Goal: Find specific page/section: Find specific page/section

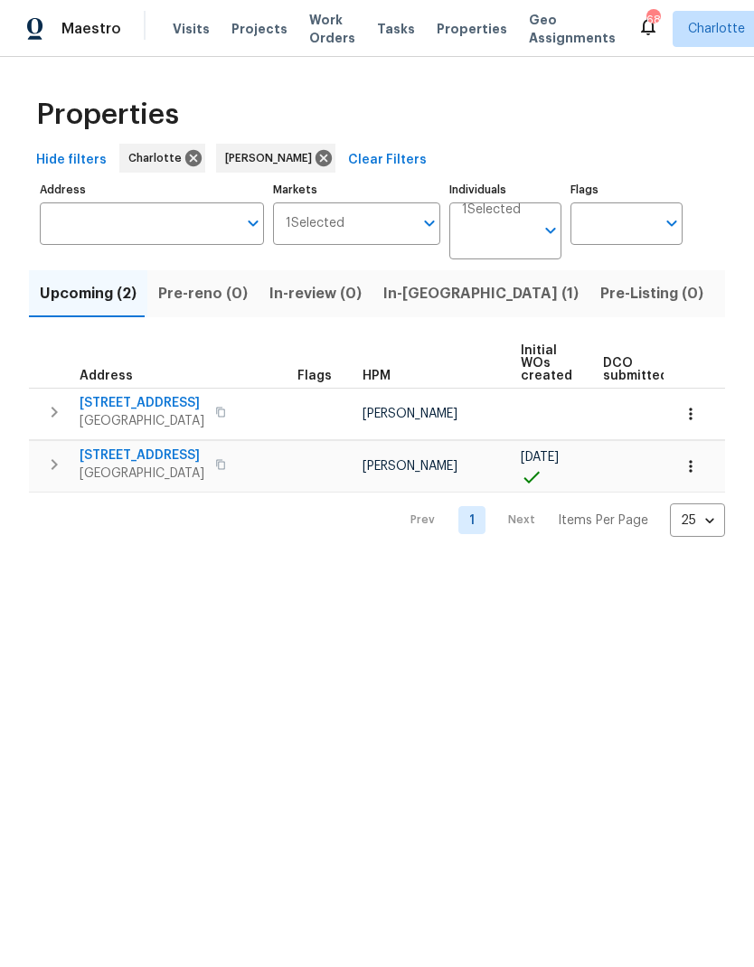
scroll to position [145, 0]
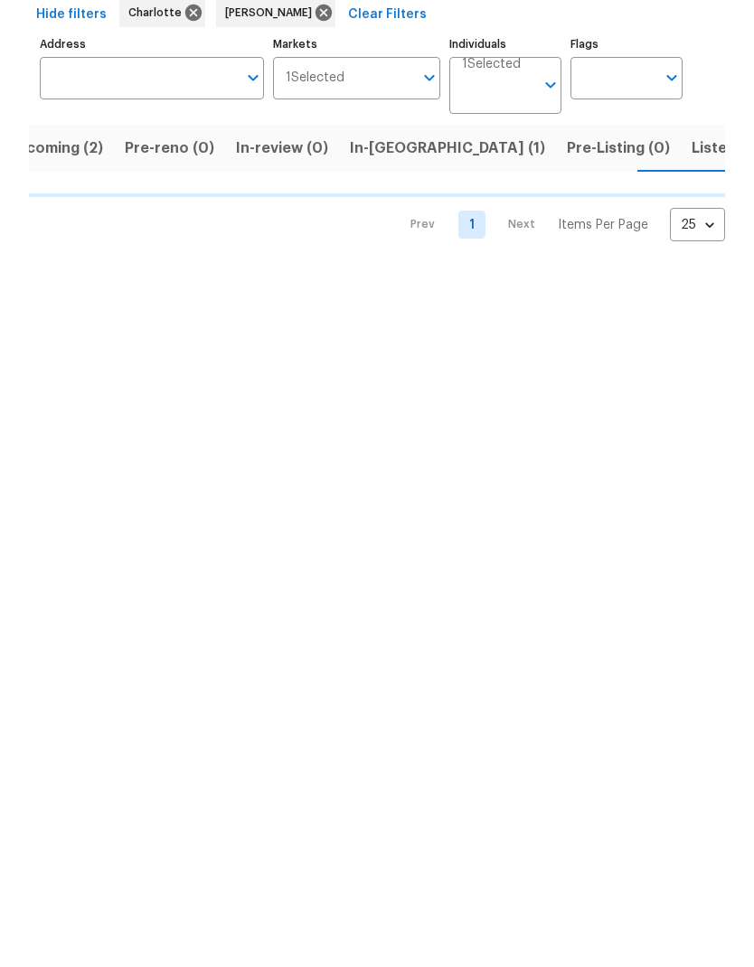
scroll to position [0, 35]
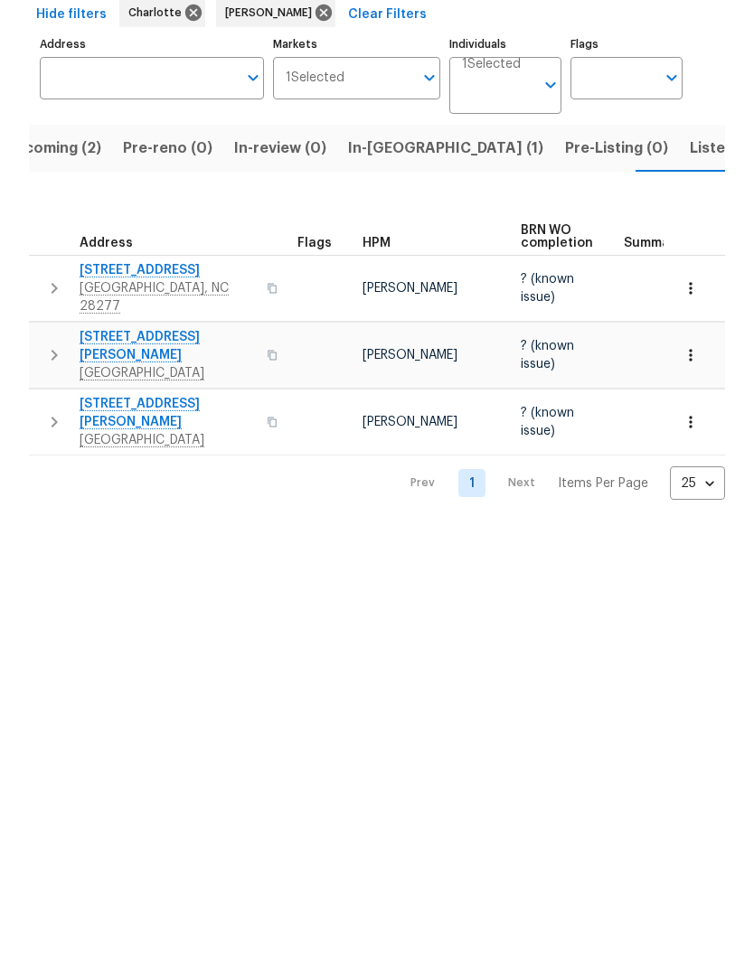
click at [397, 281] on span "In-[GEOGRAPHIC_DATA] (1)" at bounding box center [445, 293] width 195 height 25
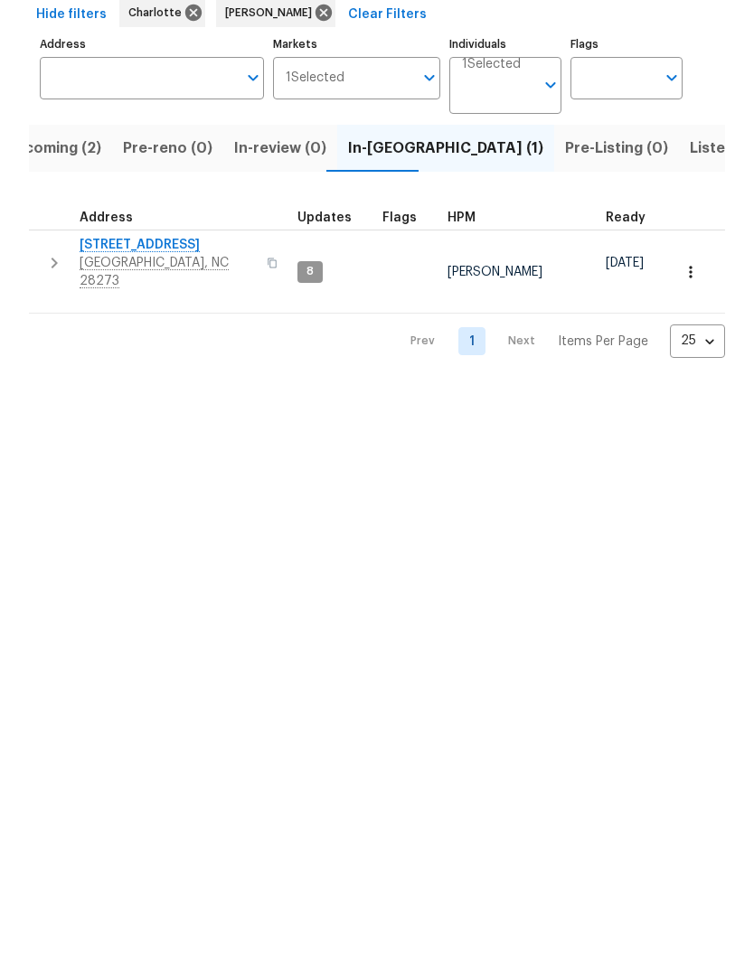
click at [689, 281] on span "Listed (30)" at bounding box center [728, 293] width 79 height 25
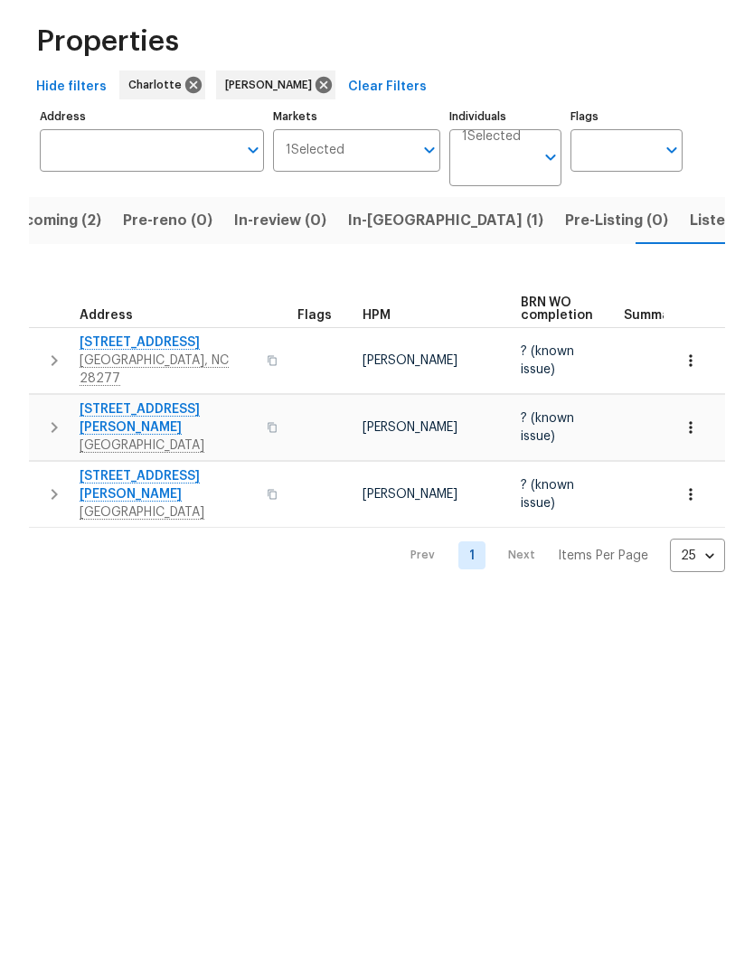
click at [370, 270] on button "In-[GEOGRAPHIC_DATA] (1)" at bounding box center [445, 293] width 217 height 47
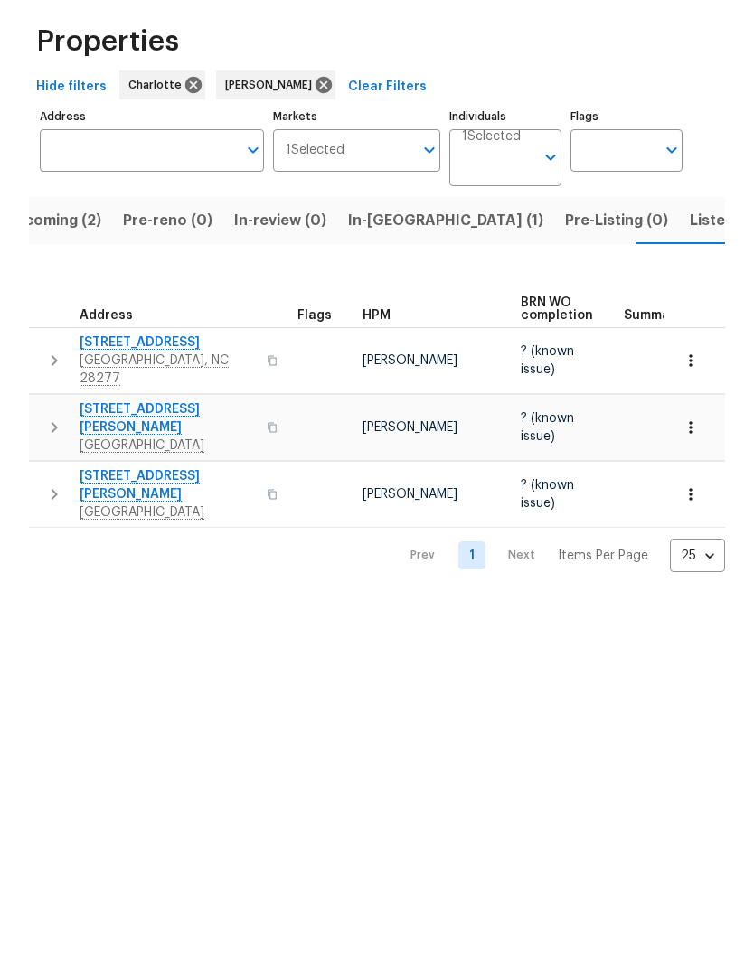
click at [375, 281] on span "In-[GEOGRAPHIC_DATA] (1)" at bounding box center [445, 293] width 195 height 25
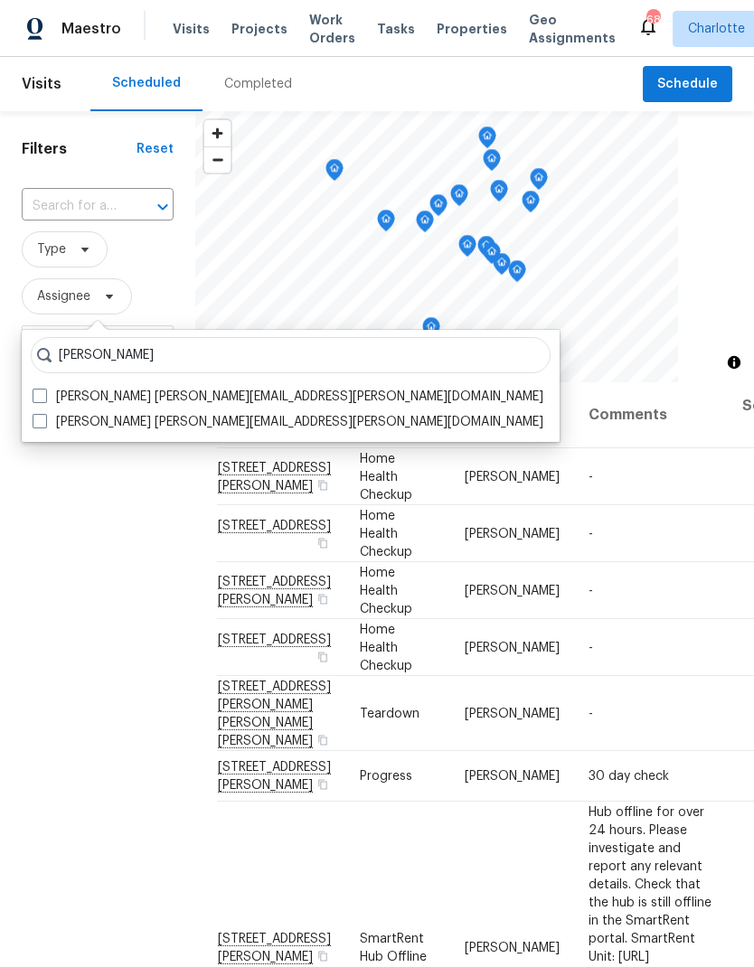
type input "[PERSON_NAME]"
click at [46, 399] on span at bounding box center [40, 396] width 14 height 14
click at [44, 399] on input "Matthew Barnhart matthew.barnhart@opendoor.com" at bounding box center [39, 394] width 12 height 12
checkbox input "true"
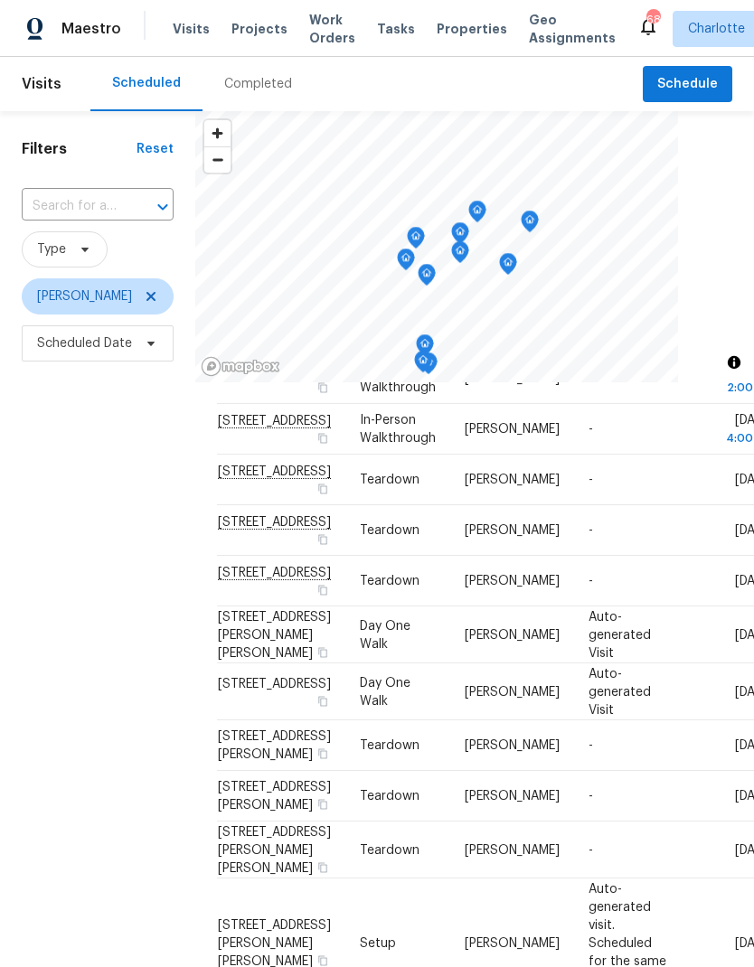
scroll to position [250, 0]
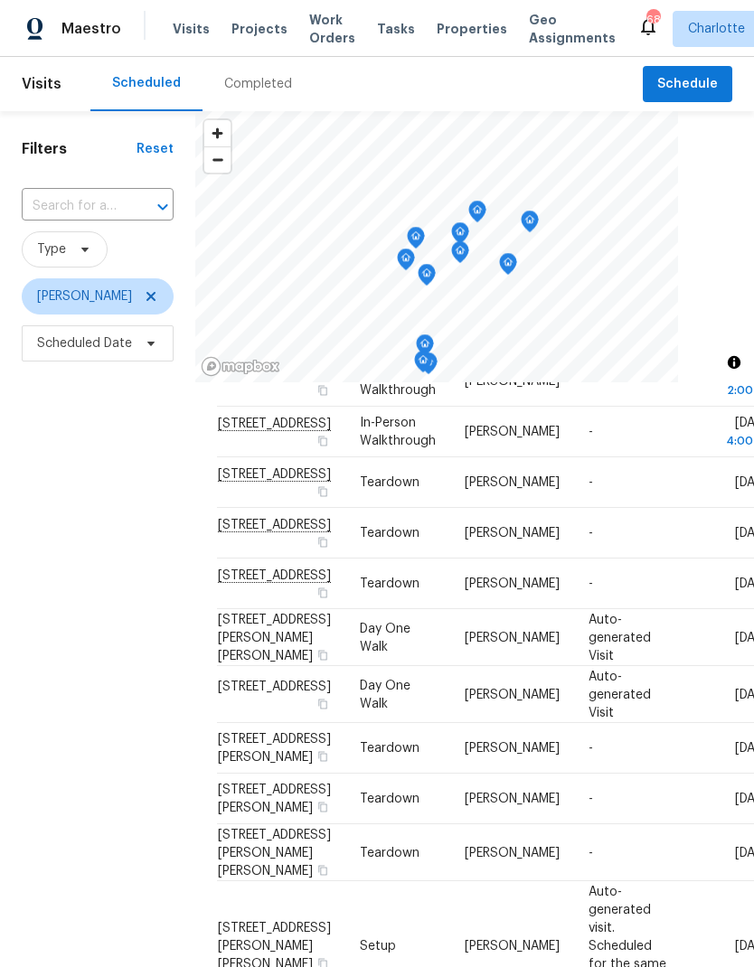
click at [33, 511] on div "Filters Reset ​ Type Matthew Barnhart Scheduled Date" at bounding box center [97, 633] width 195 height 1045
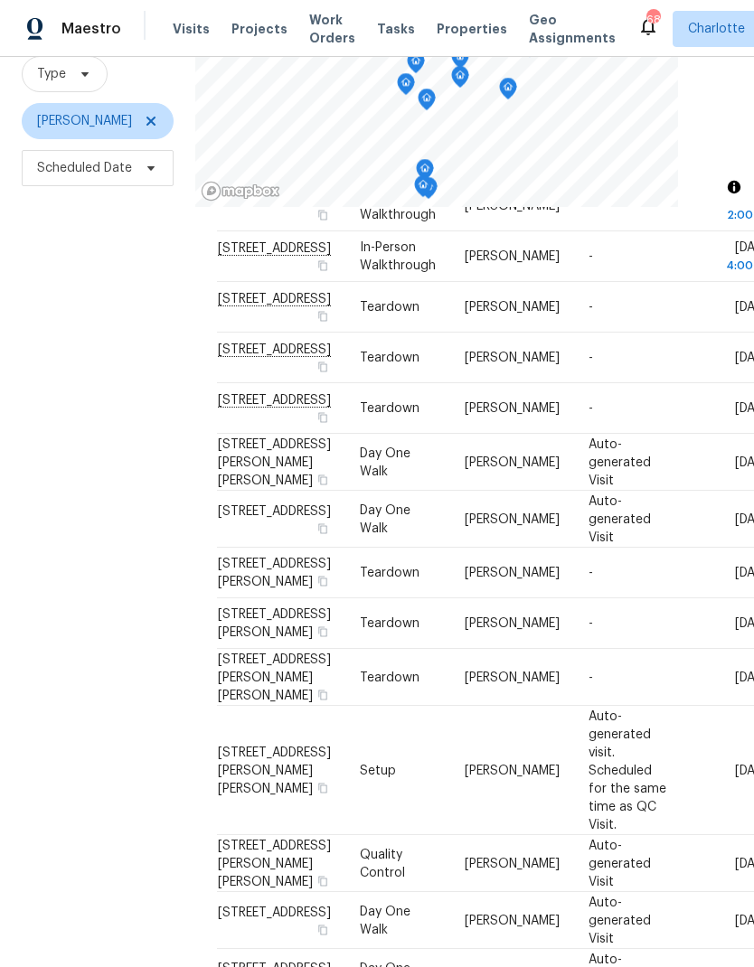
scroll to position [174, 0]
click at [151, 129] on span at bounding box center [148, 122] width 20 height 14
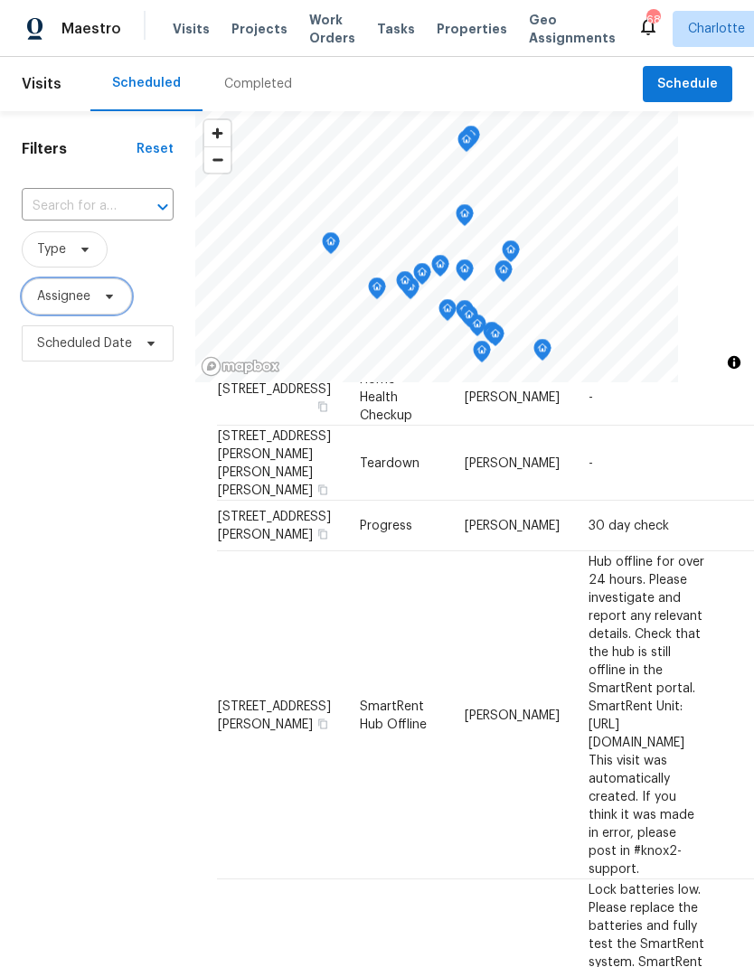
click at [127, 304] on span "Assignee" at bounding box center [77, 296] width 110 height 36
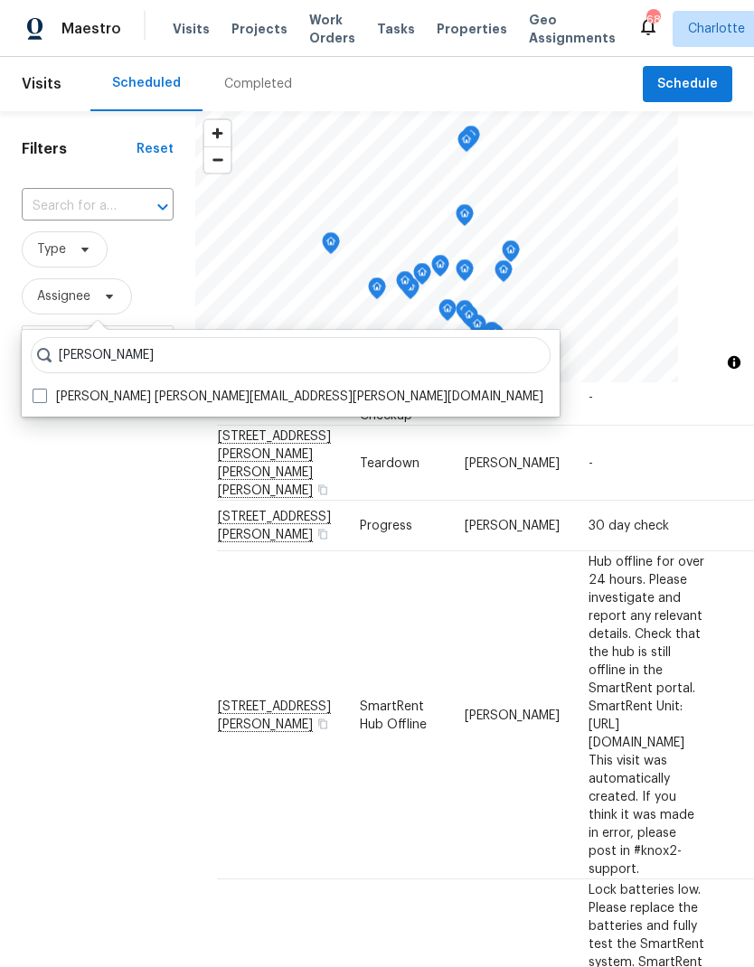
type input "Jason bouque"
click at [39, 395] on span at bounding box center [40, 396] width 14 height 14
click at [39, 395] on input "Jason Bouque jason.bouque@opendoor.com" at bounding box center [39, 394] width 12 height 12
checkbox input "true"
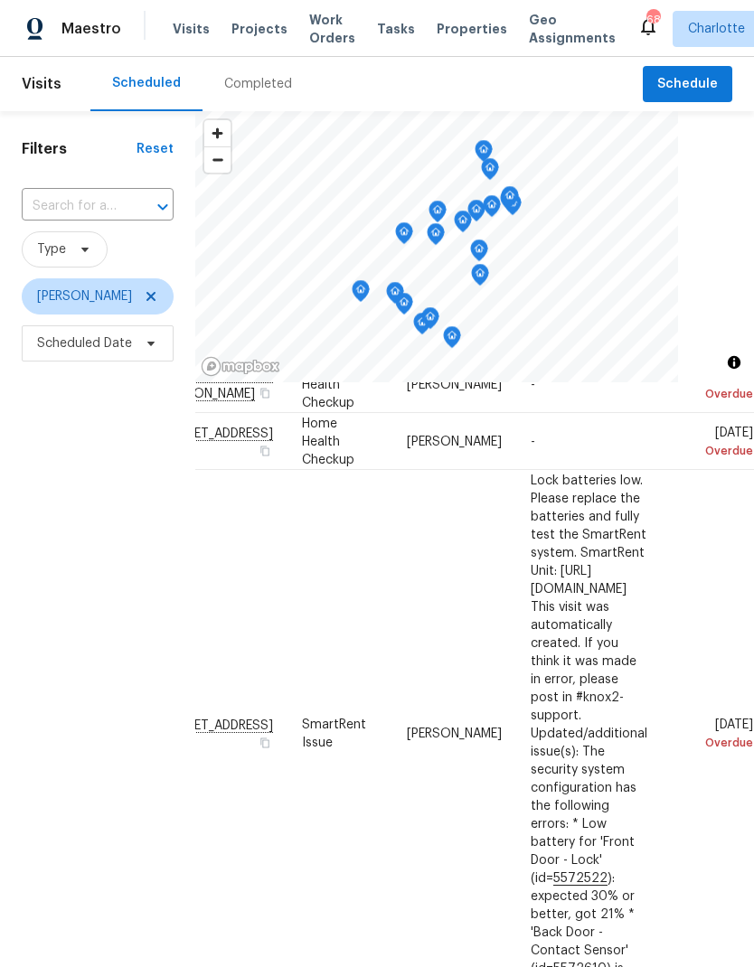
click at [35, 501] on div "Filters Reset ​ Type Jason Bouque Scheduled Date" at bounding box center [97, 633] width 195 height 1045
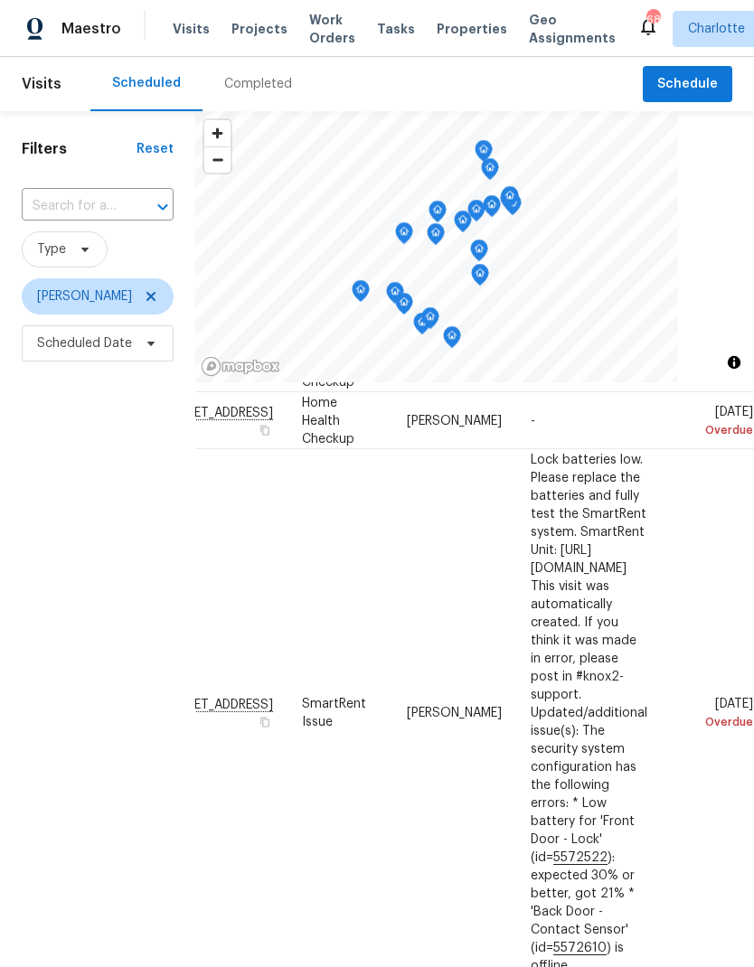
click at [39, 518] on div "Filters Reset ​ Type Jason Bouque Scheduled Date" at bounding box center [97, 633] width 195 height 1045
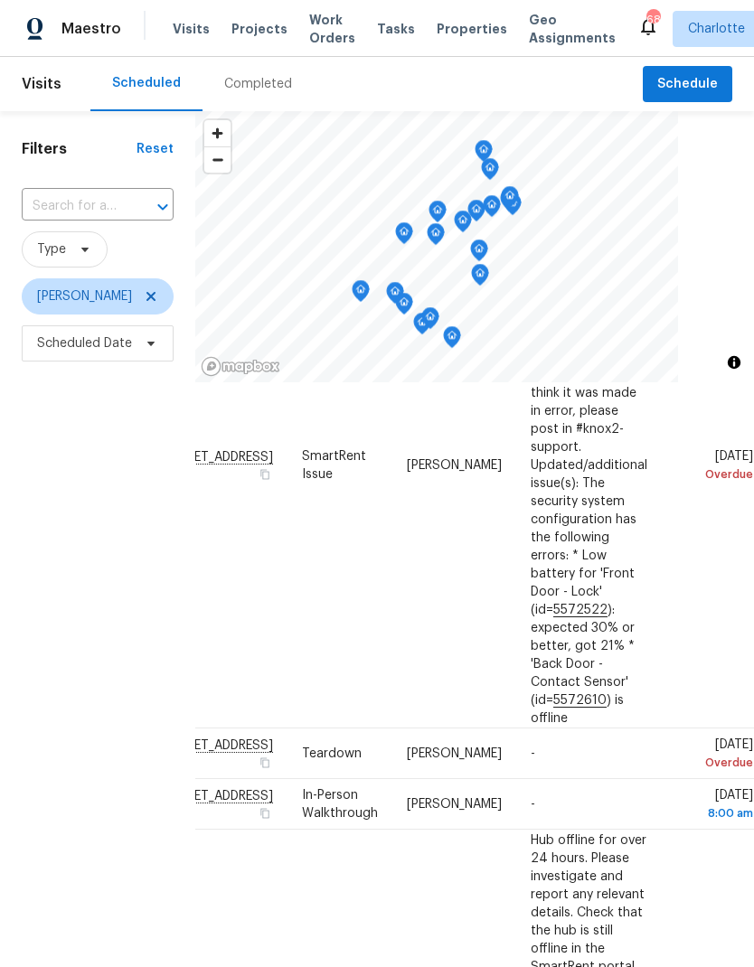
click at [34, 516] on div "Filters Reset ​ Type Jason Bouque Scheduled Date" at bounding box center [97, 633] width 195 height 1045
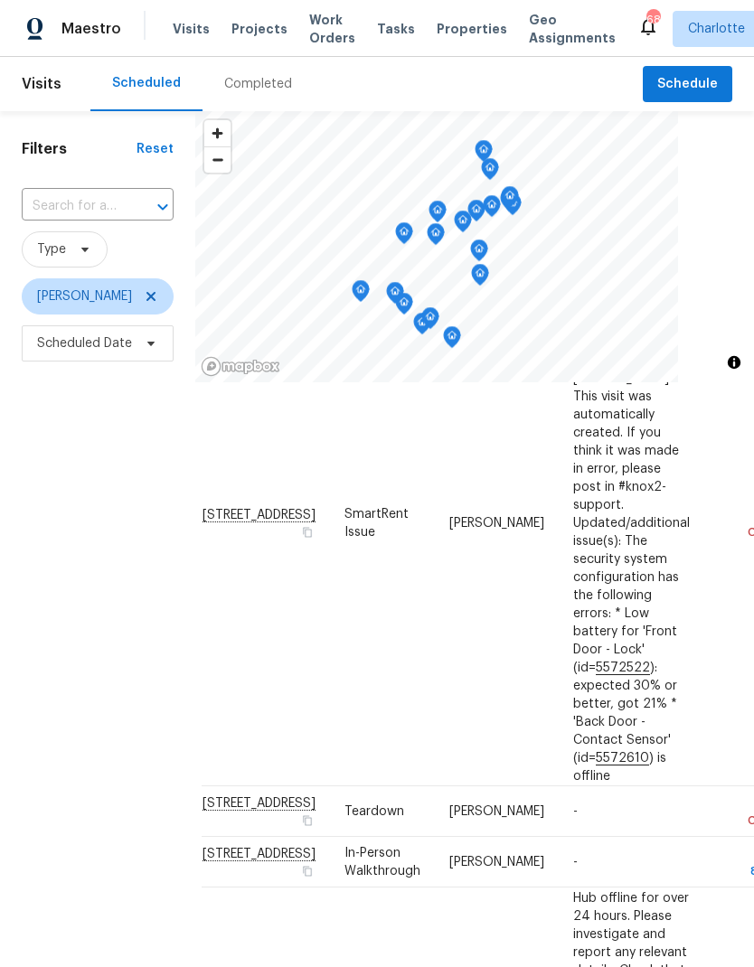
scroll to position [418, 18]
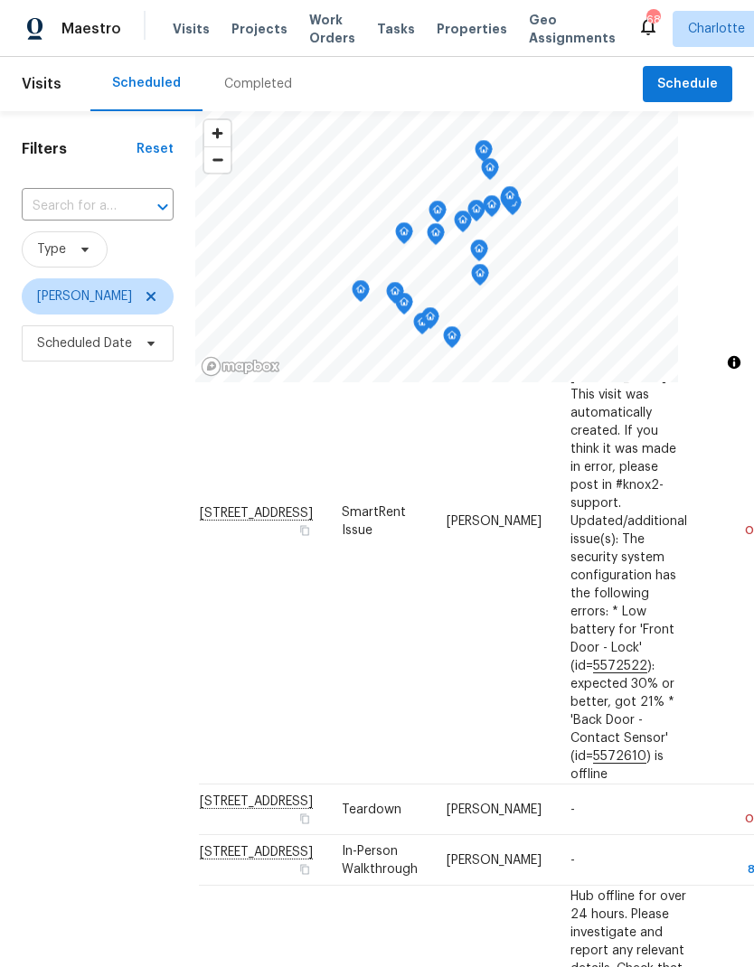
click at [53, 520] on div "Filters Reset ​ Type Jason Bouque Scheduled Date" at bounding box center [97, 633] width 195 height 1045
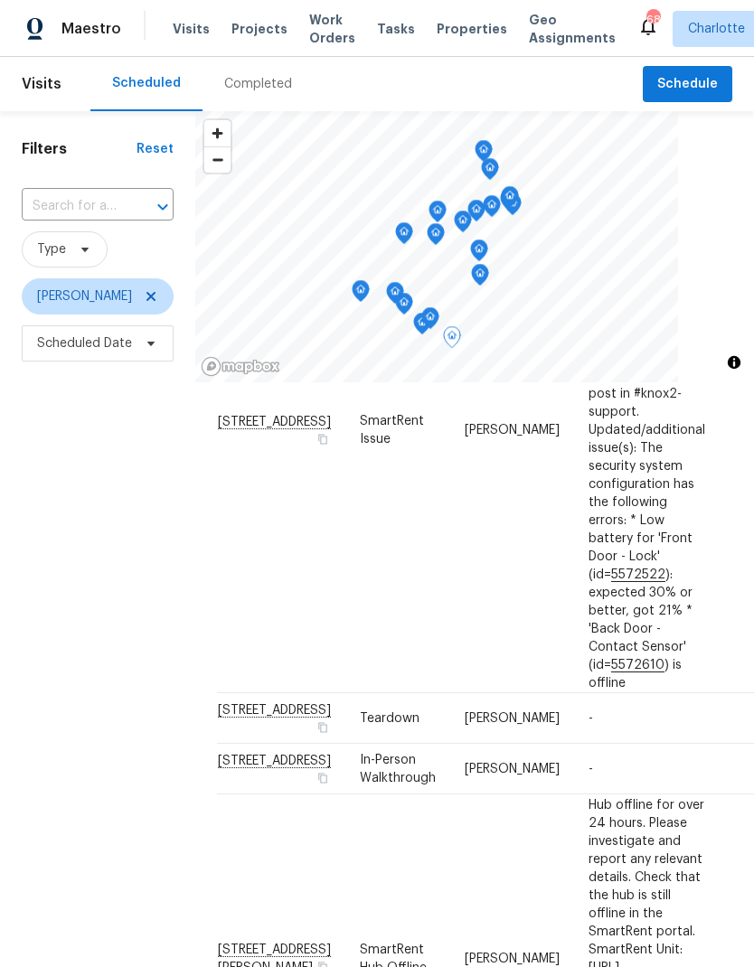
scroll to position [511, 0]
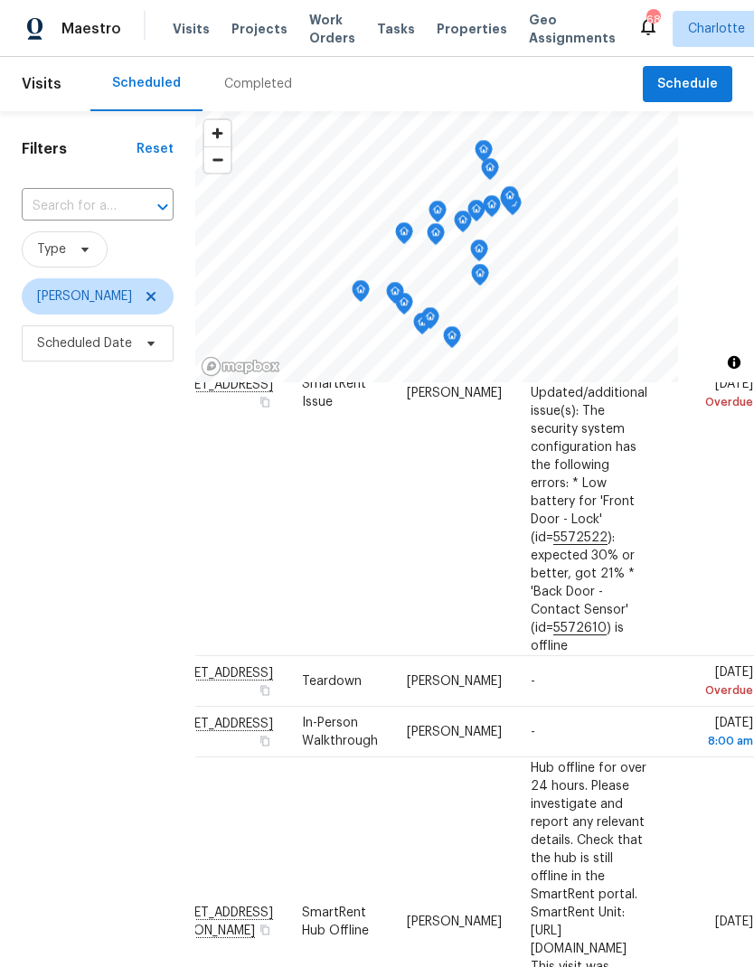
click at [33, 515] on div "Filters Reset ​ Type Jason Bouque Scheduled Date" at bounding box center [97, 633] width 195 height 1045
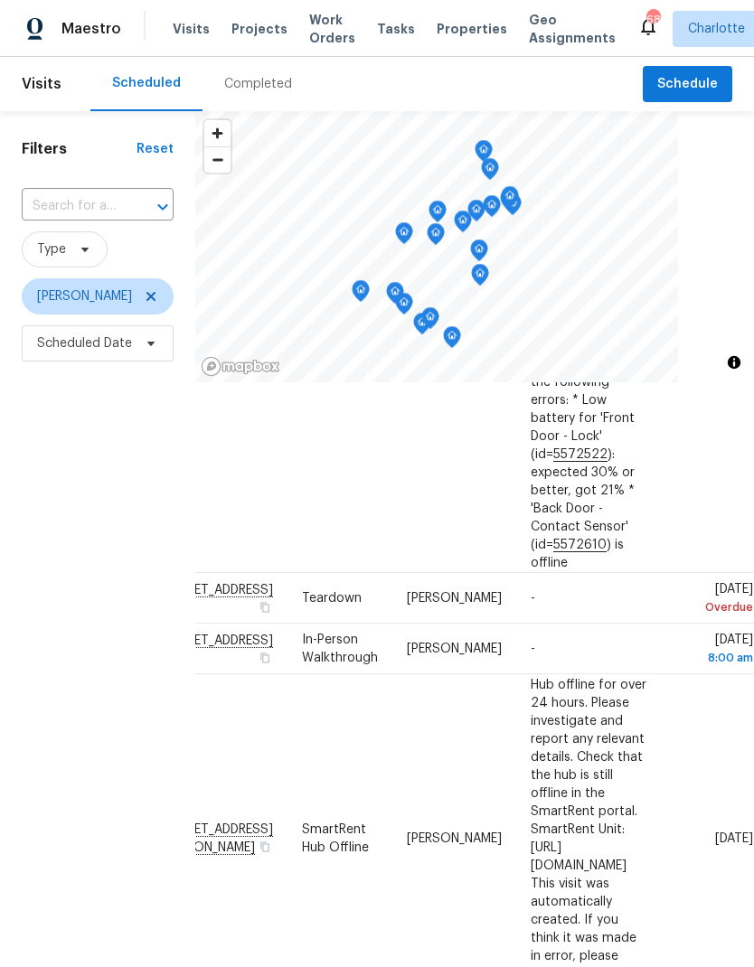
click at [29, 514] on div "Filters Reset ​ Type Jason Bouque Scheduled Date" at bounding box center [97, 633] width 195 height 1045
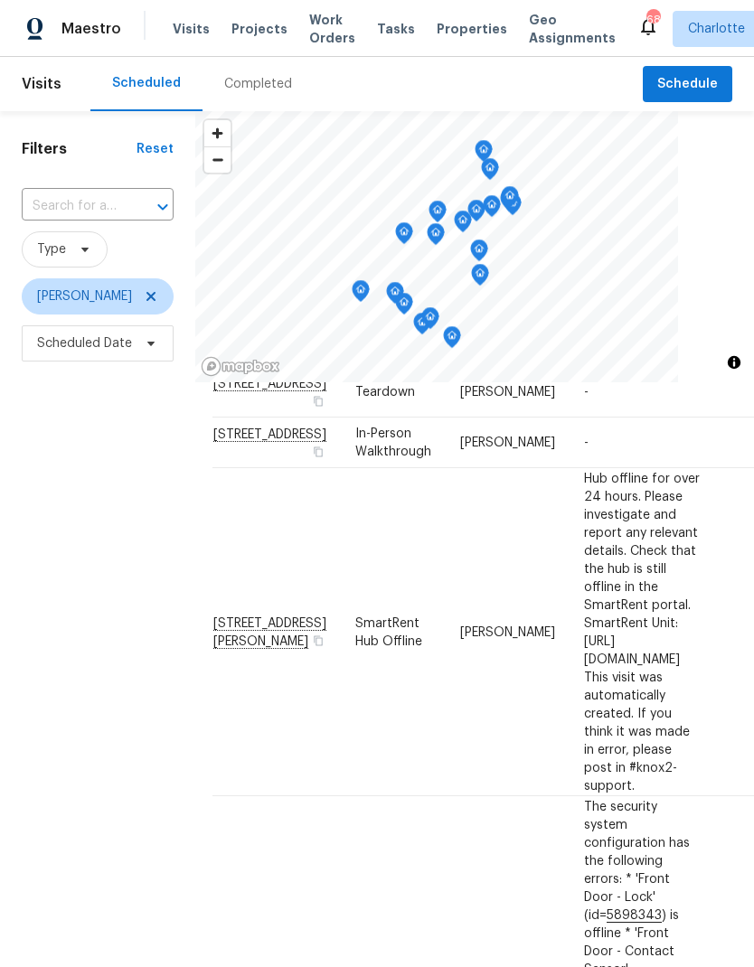
click at [39, 517] on div "Filters Reset ​ Type Jason Bouque Scheduled Date" at bounding box center [97, 633] width 195 height 1045
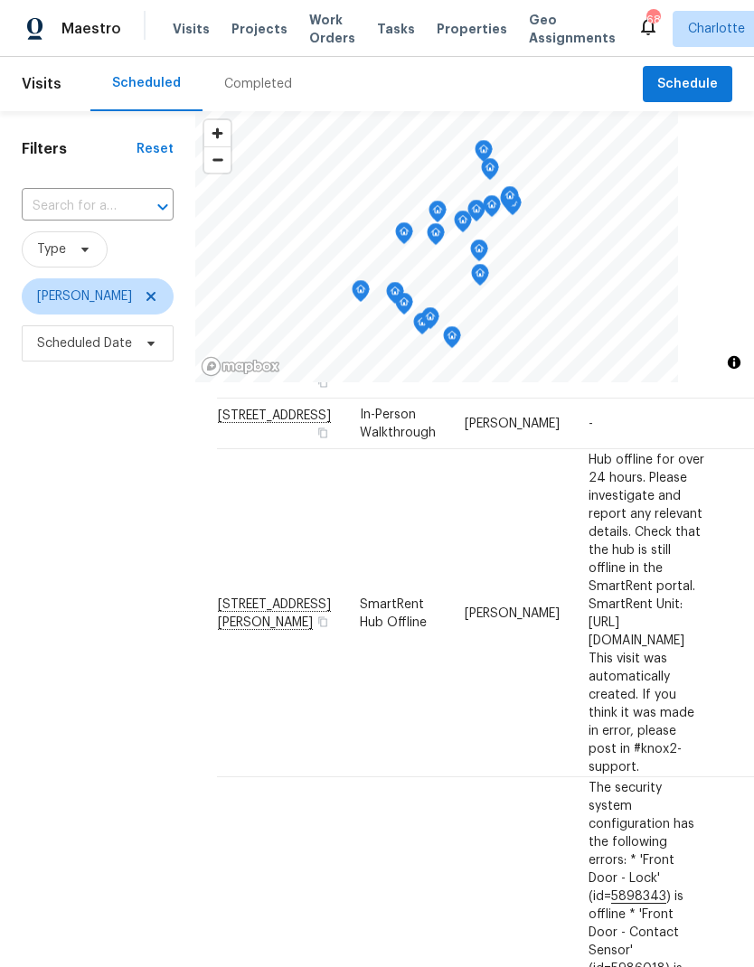
scroll to position [860, 0]
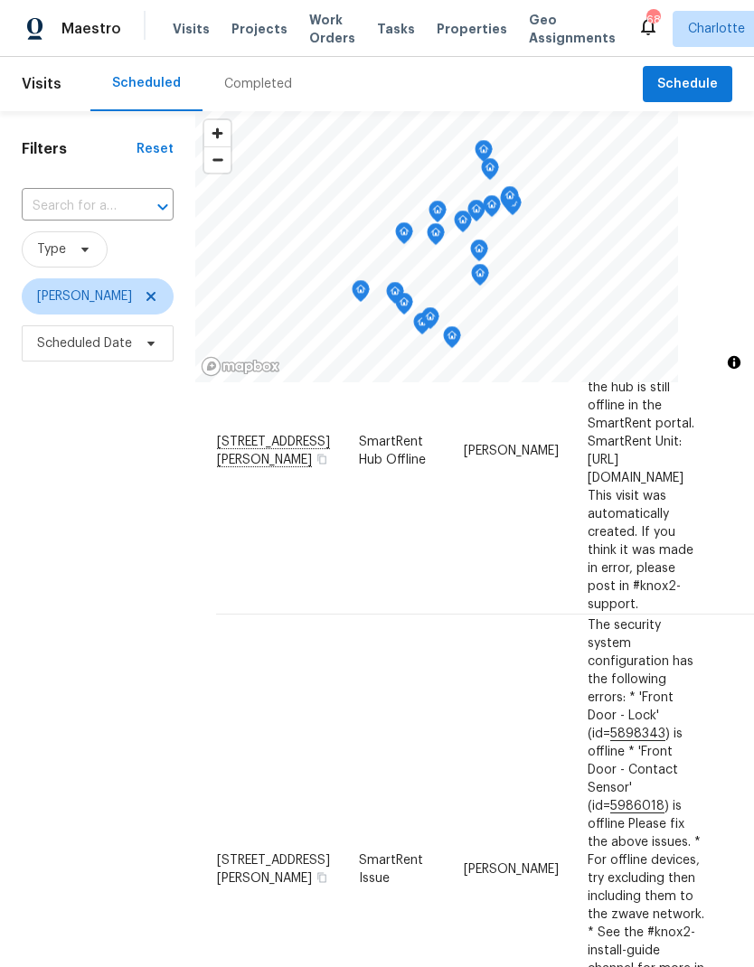
click at [35, 520] on div "Filters Reset ​ Type Jason Bouque Scheduled Date" at bounding box center [97, 633] width 195 height 1045
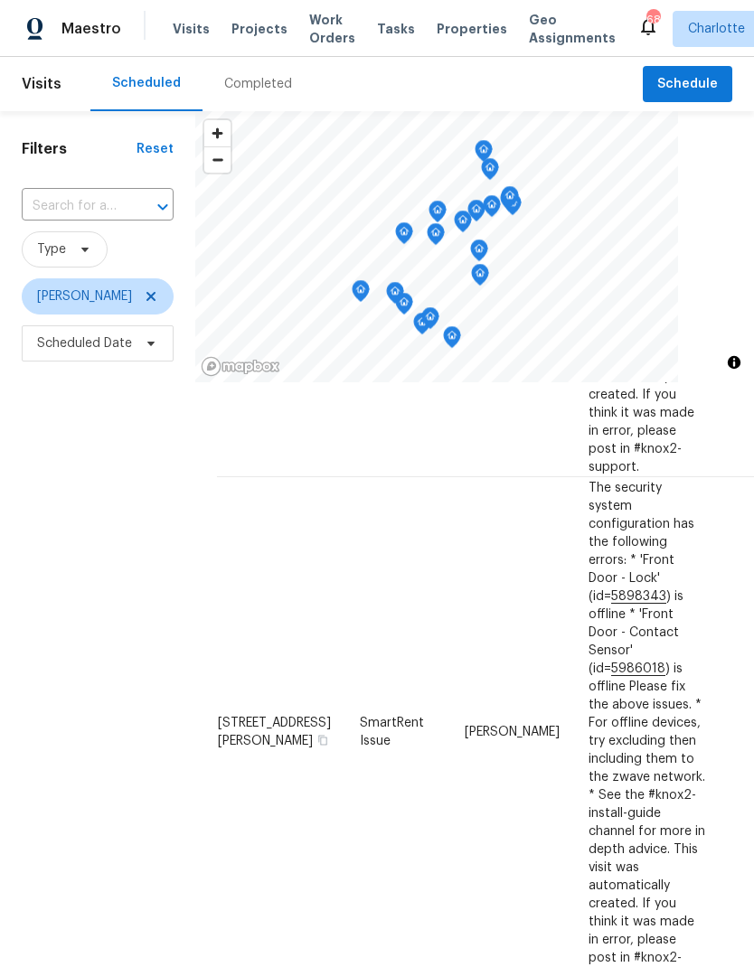
scroll to position [1156, 0]
click at [33, 523] on div "Filters Reset ​ Type Jason Bouque Scheduled Date" at bounding box center [97, 633] width 195 height 1045
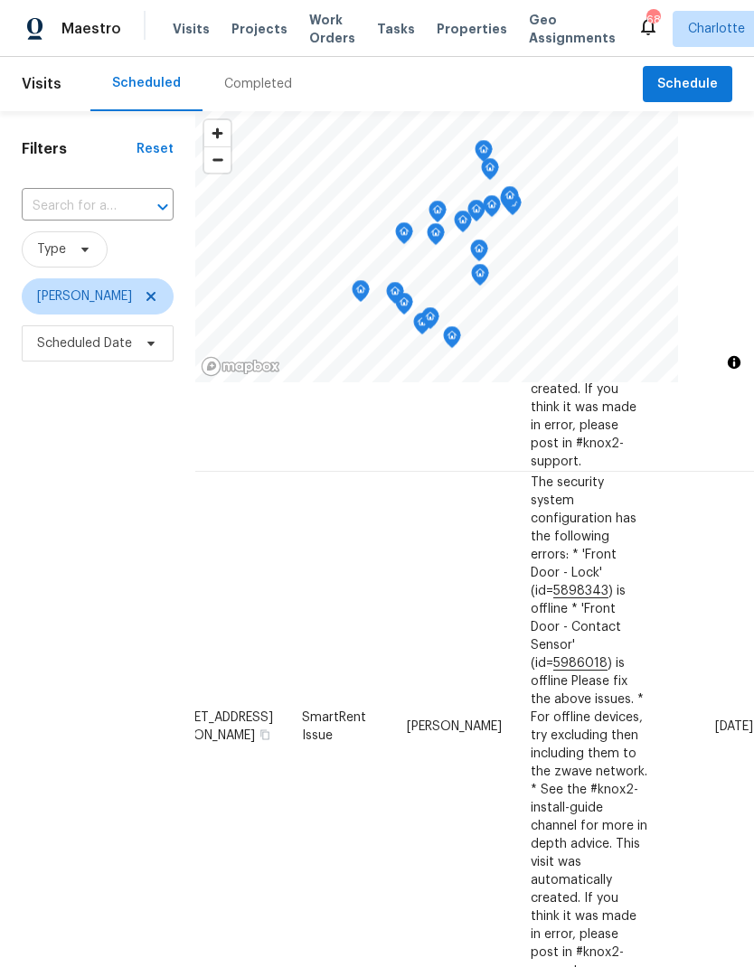
click at [35, 520] on div "Filters Reset ​ Type Jason Bouque Scheduled Date" at bounding box center [97, 633] width 195 height 1045
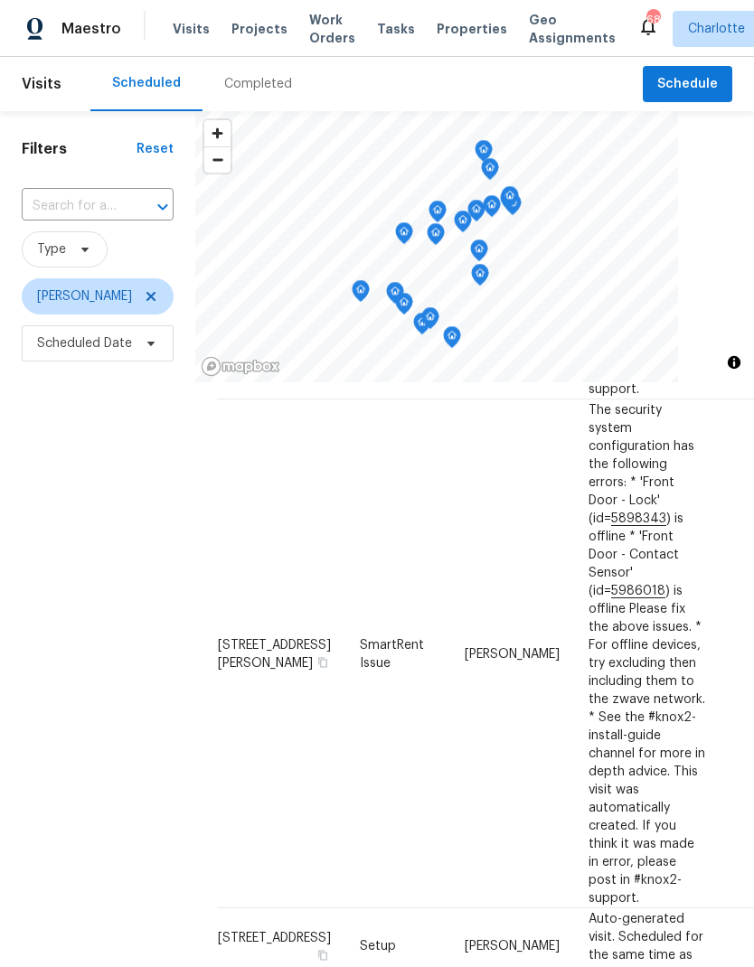
scroll to position [1237, -1]
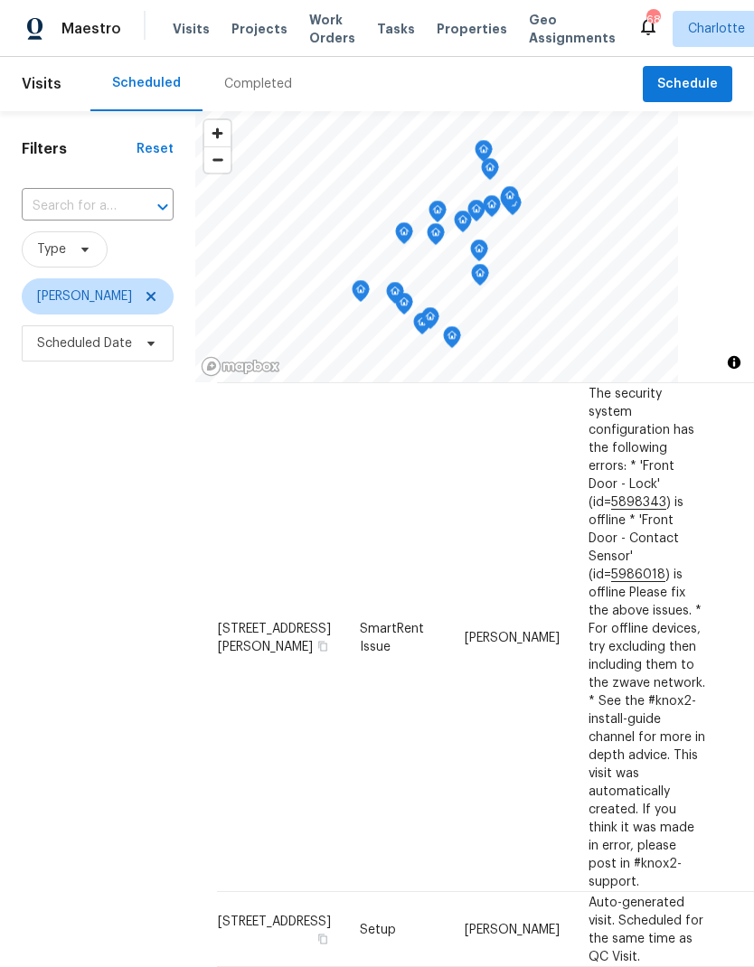
click at [38, 523] on div "Filters Reset ​ Type Jason Bouque Scheduled Date" at bounding box center [97, 633] width 195 height 1045
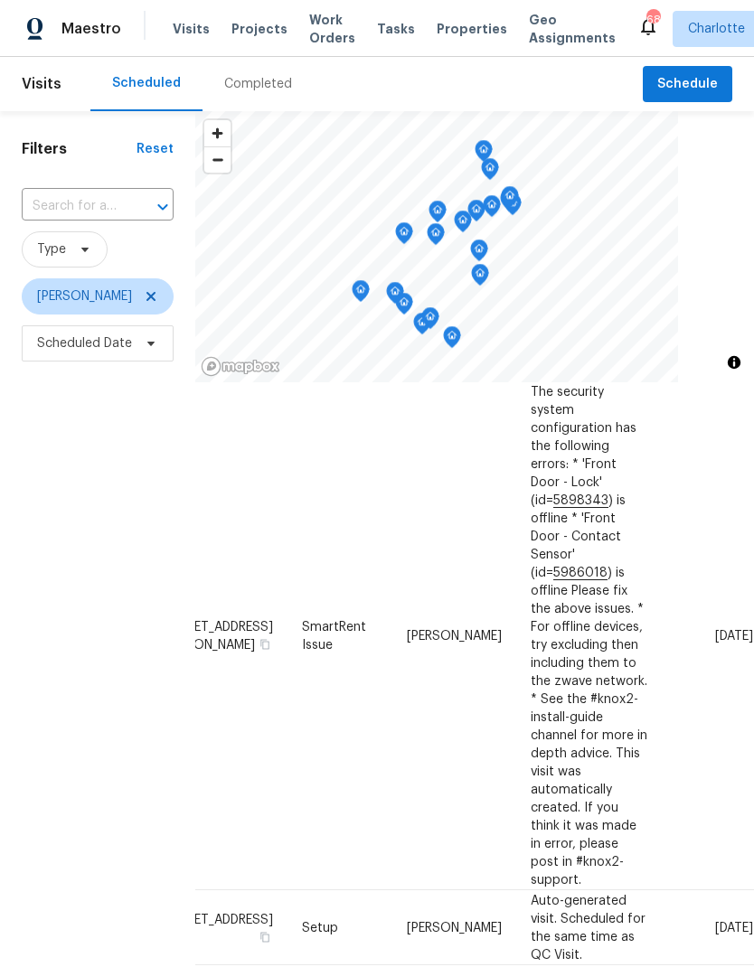
click at [40, 518] on div "Filters Reset ​ Type Jason Bouque Scheduled Date" at bounding box center [97, 633] width 195 height 1045
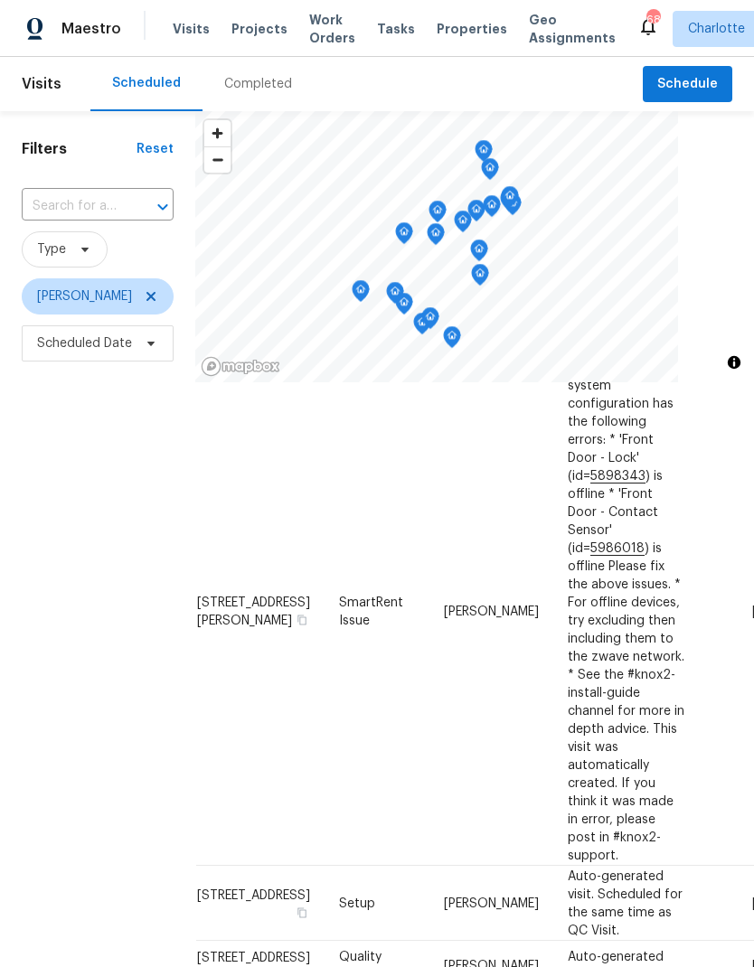
scroll to position [1274, 14]
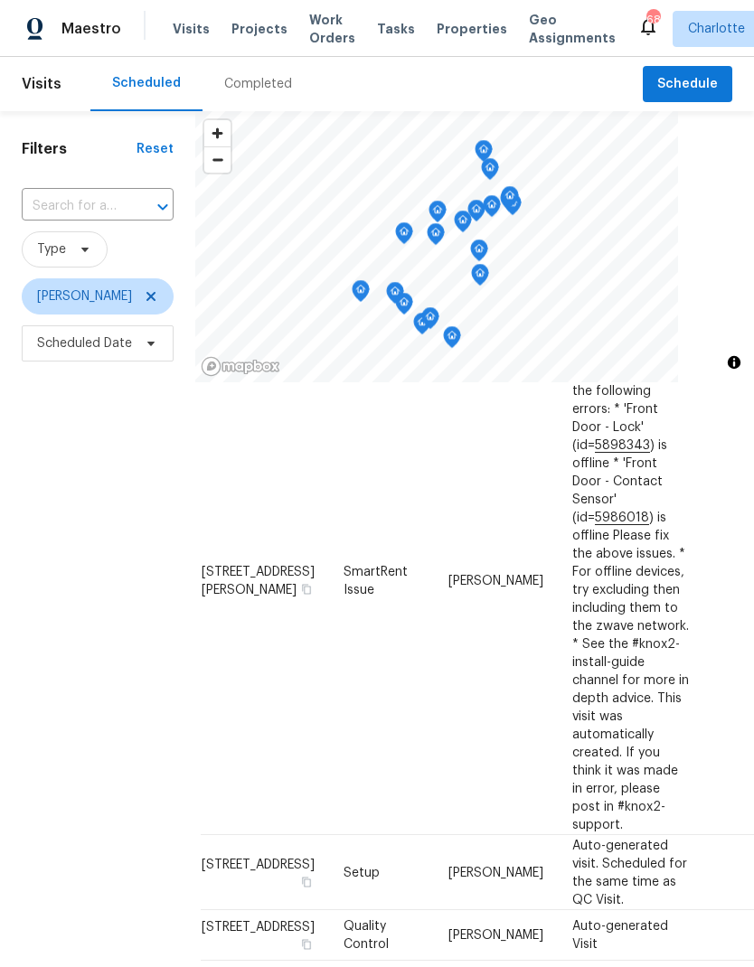
click at [44, 520] on div "Filters Reset ​ Type Jason Bouque Scheduled Date" at bounding box center [97, 633] width 195 height 1045
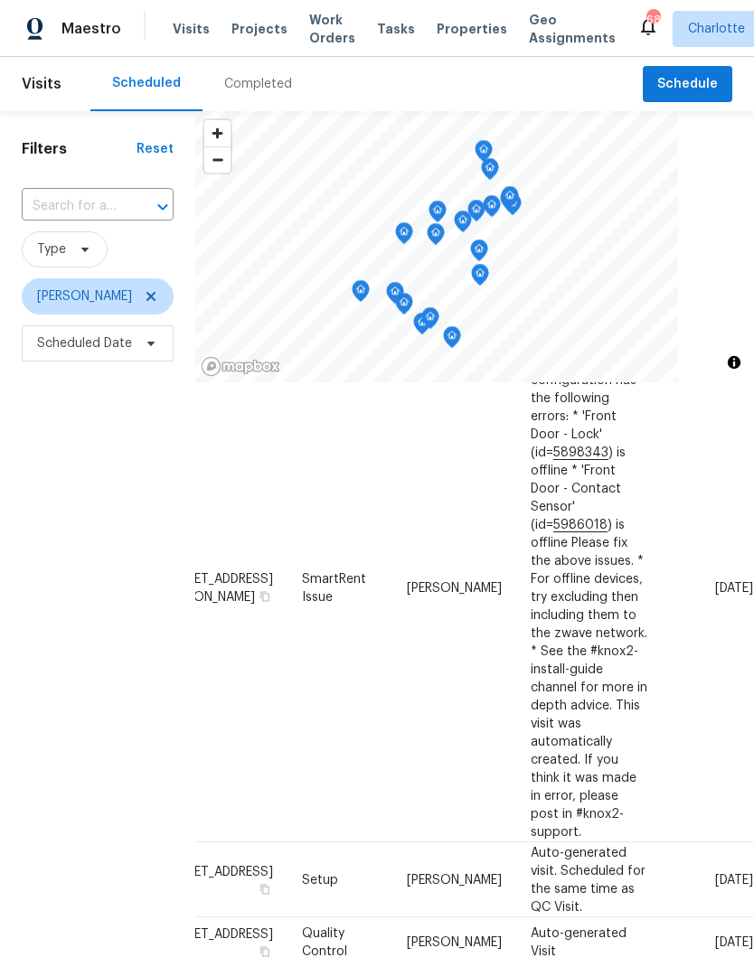
click at [38, 517] on div "Filters Reset ​ Type Jason Bouque Scheduled Date" at bounding box center [97, 633] width 195 height 1045
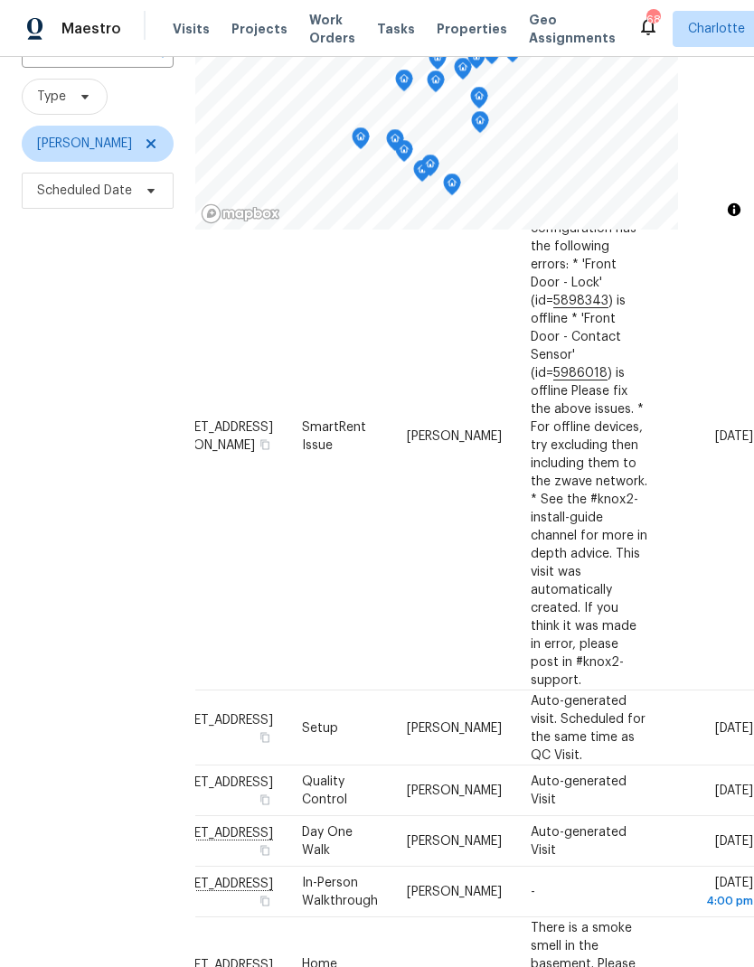
scroll to position [163, 0]
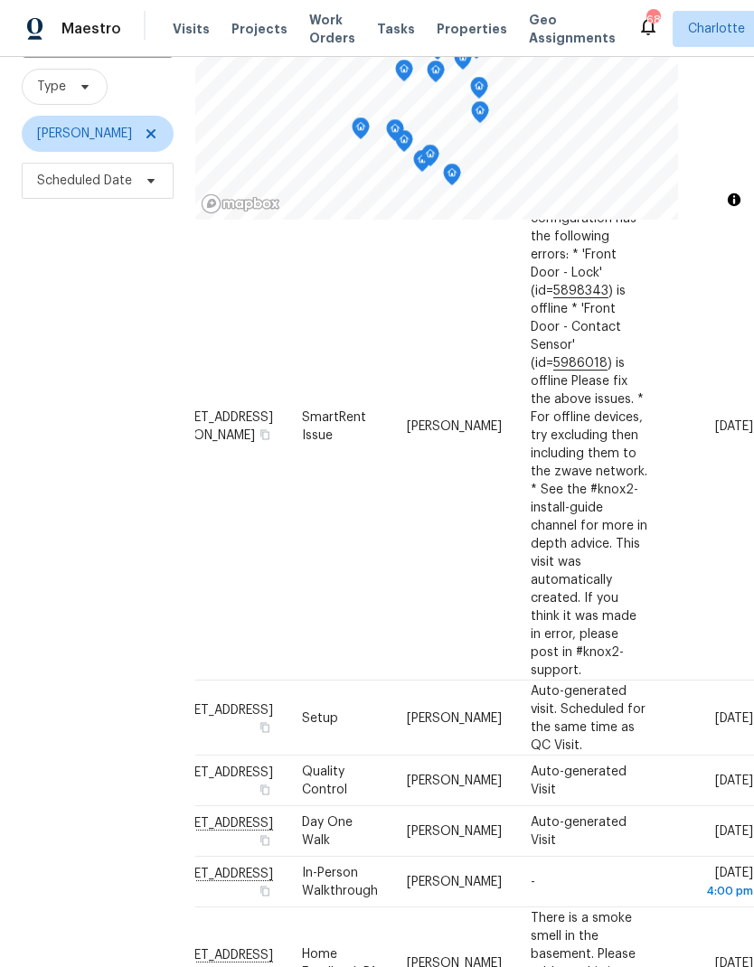
click at [36, 516] on div "Filters Reset ​ Type Jason Bouque Scheduled Date" at bounding box center [97, 470] width 195 height 1045
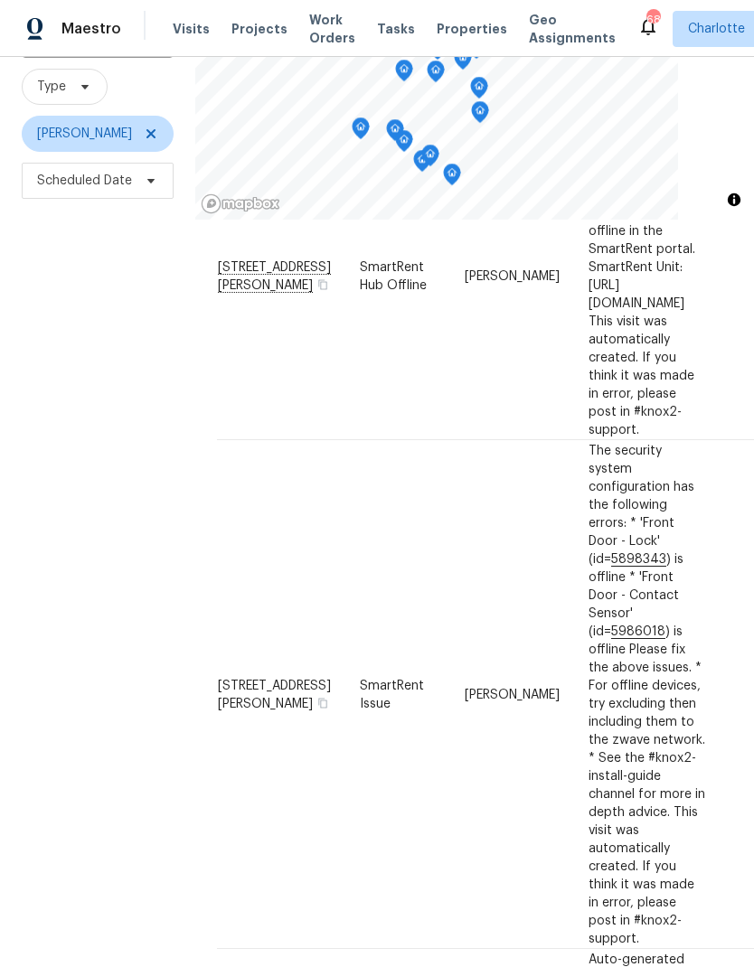
scroll to position [1039, 0]
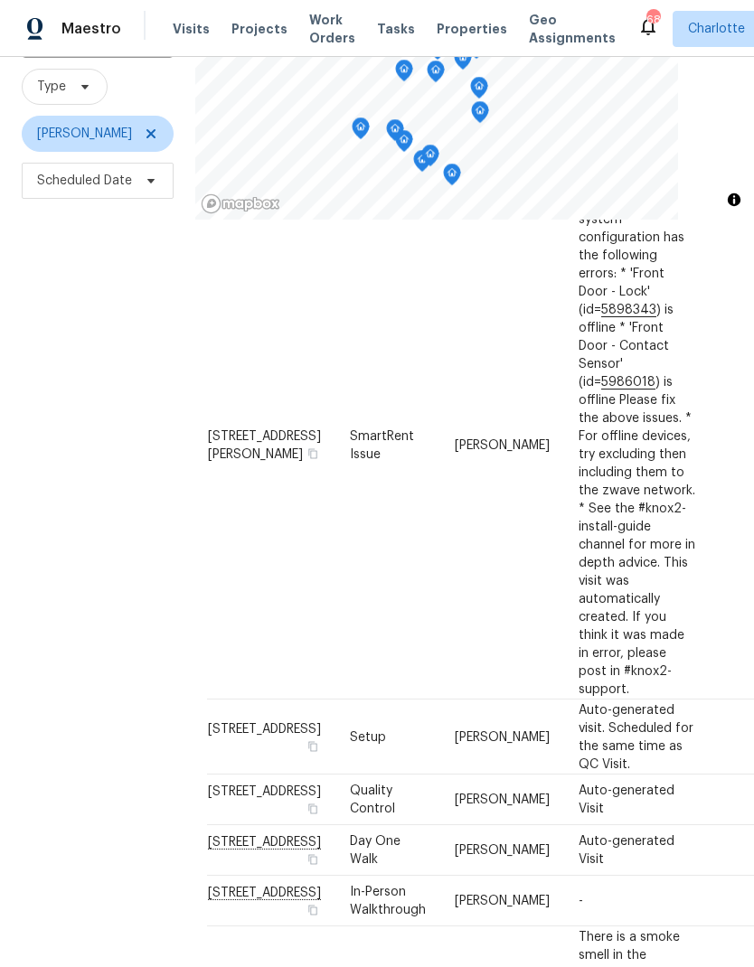
click at [27, 511] on div "Filters Reset ​ Type Jason Bouque Scheduled Date" at bounding box center [97, 470] width 195 height 1045
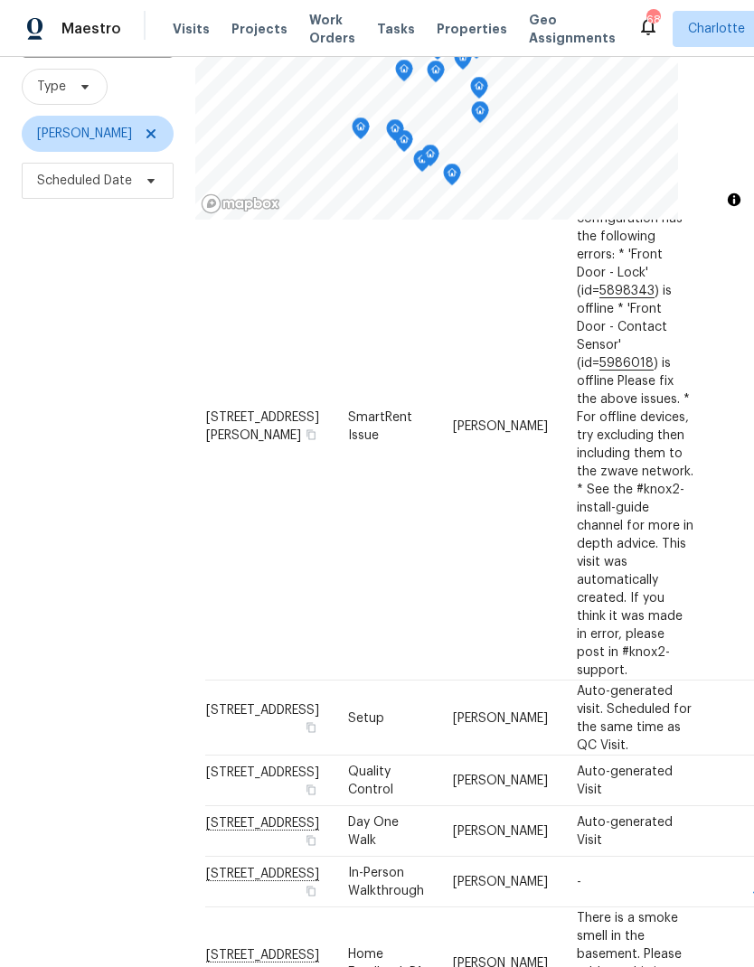
click at [34, 520] on div "Filters Reset ​ Type Jason Bouque Scheduled Date" at bounding box center [97, 470] width 195 height 1045
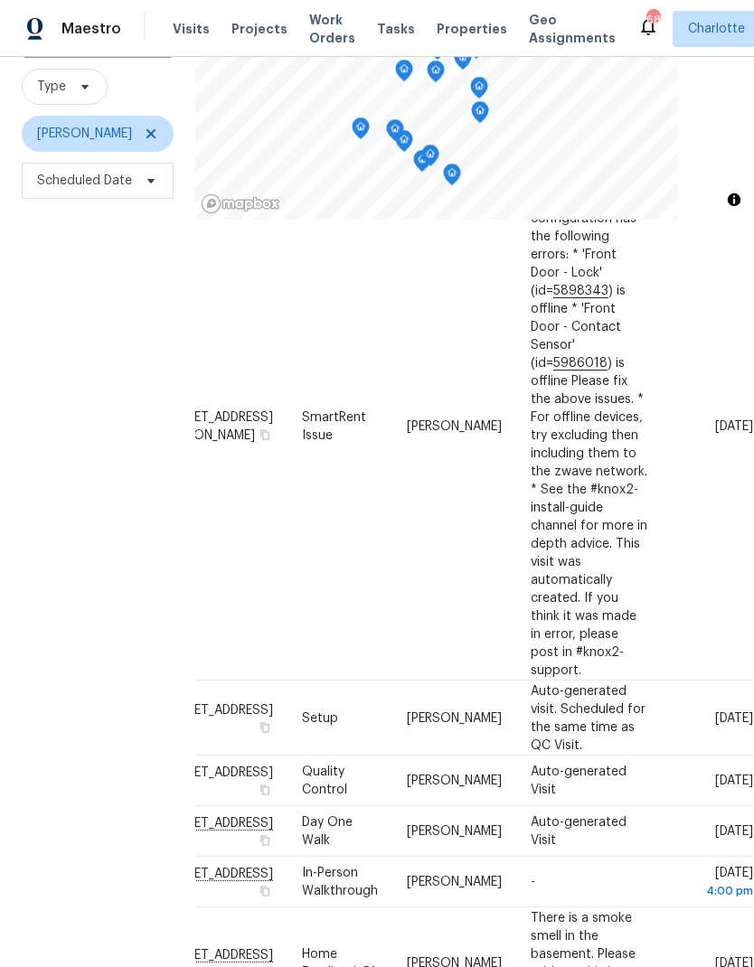
click at [28, 513] on div "Filters Reset ​ Type Jason Bouque Scheduled Date" at bounding box center [97, 470] width 195 height 1045
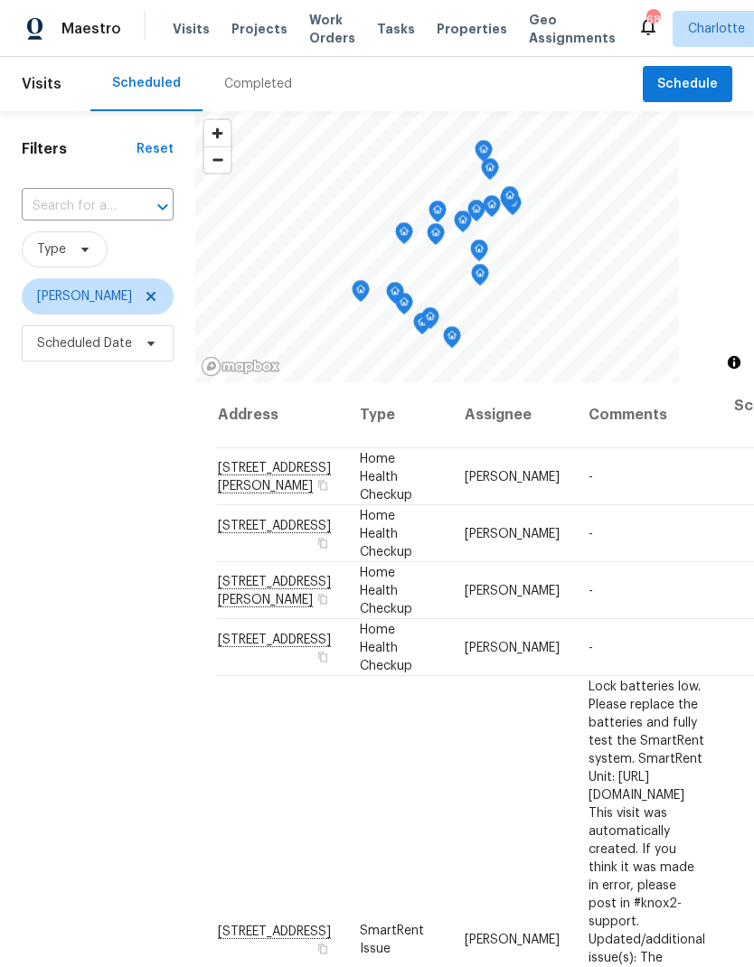
scroll to position [0, 0]
click at [144, 300] on icon at bounding box center [151, 296] width 14 height 14
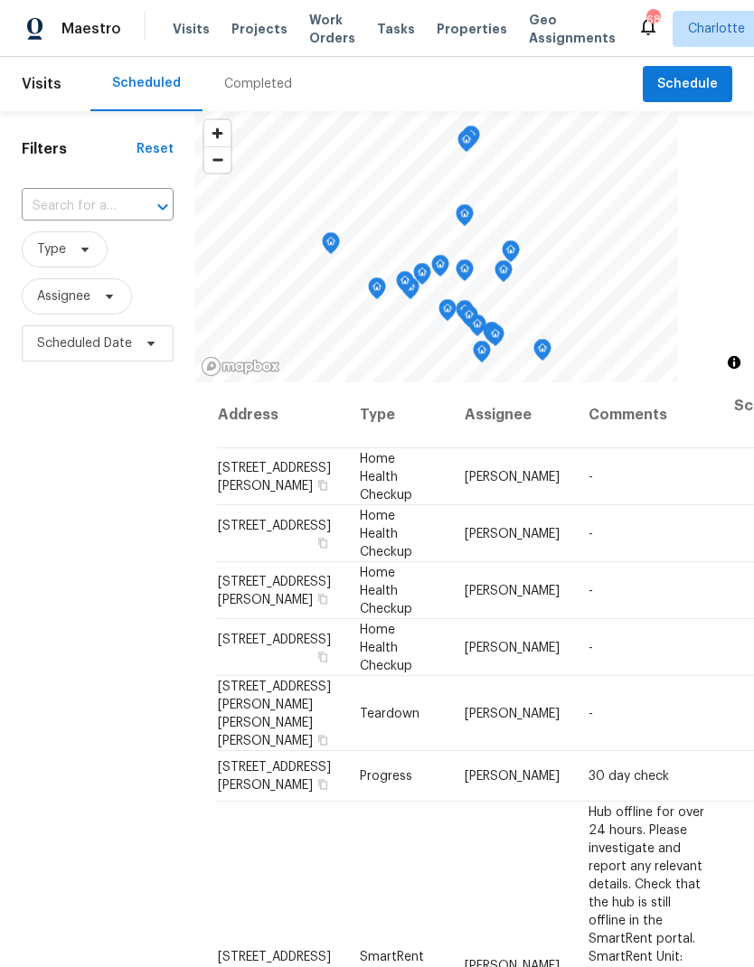
click at [65, 458] on div "Filters Reset ​ Type Assignee Scheduled Date" at bounding box center [97, 633] width 195 height 1045
